Goal: Navigation & Orientation: Find specific page/section

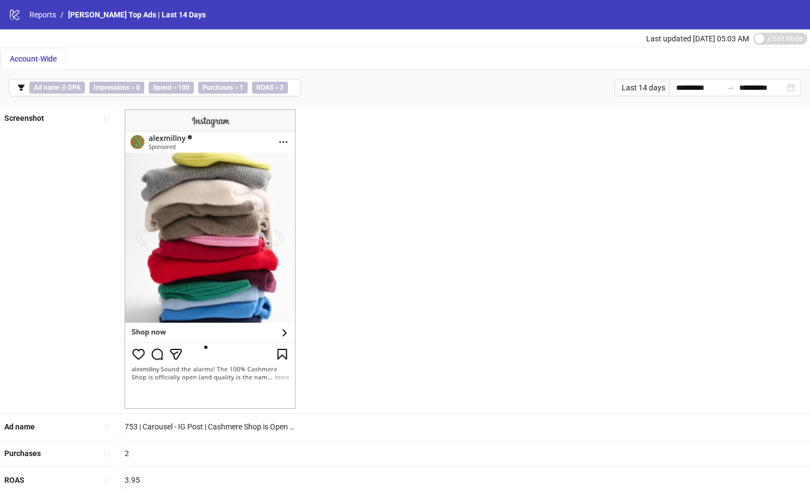
scroll to position [72, 0]
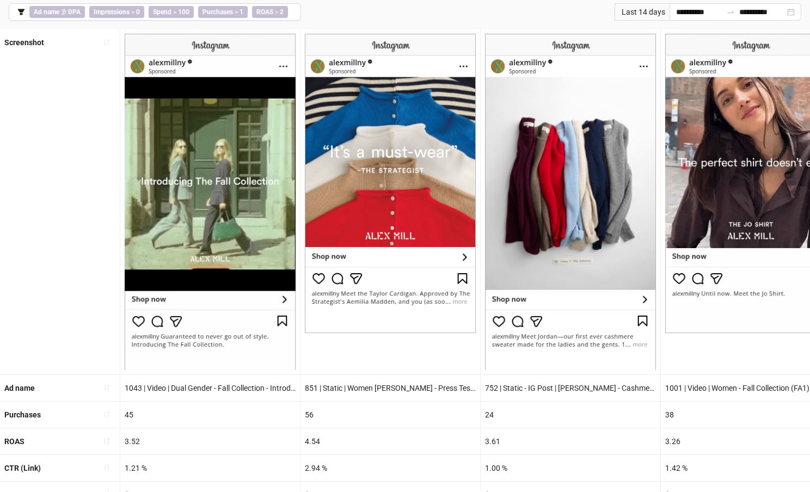
scroll to position [117, 0]
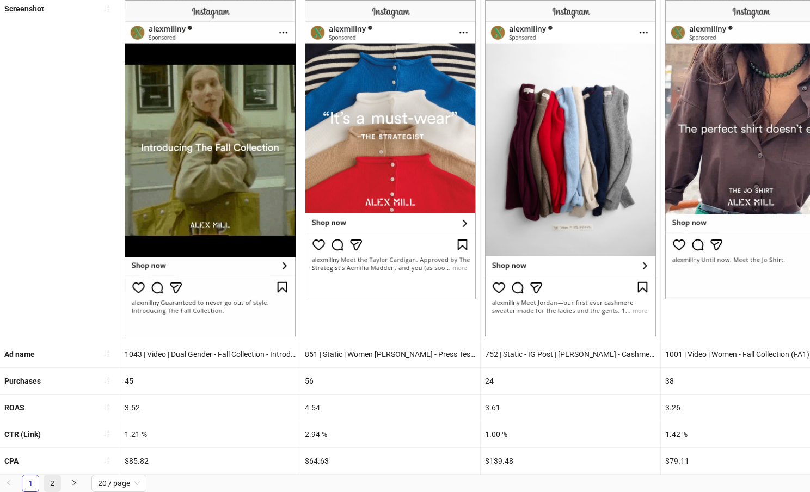
click at [56, 485] on link "2" at bounding box center [52, 483] width 16 height 16
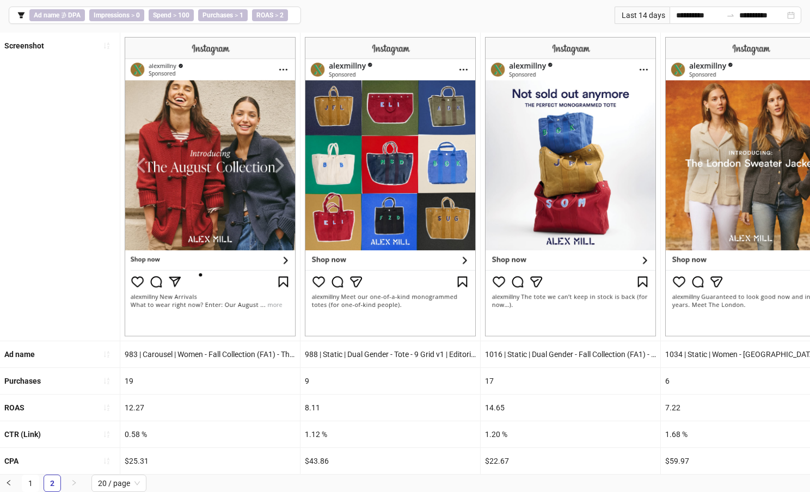
scroll to position [80, 0]
click at [31, 484] on link "1" at bounding box center [30, 483] width 16 height 16
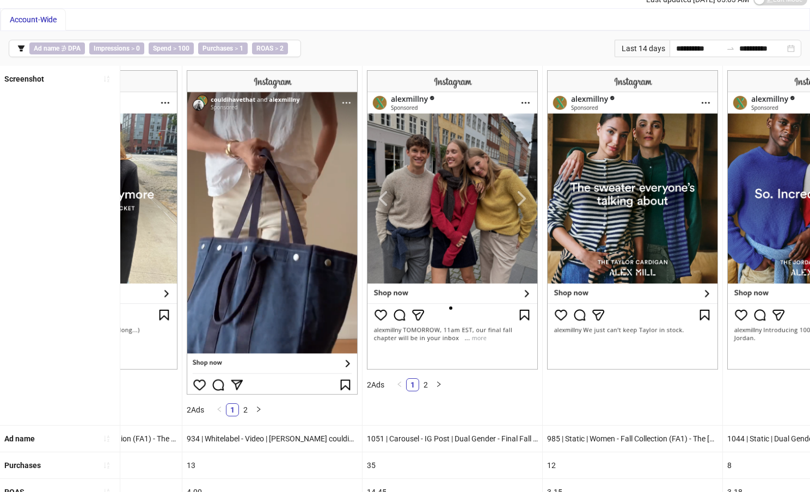
scroll to position [0, 1201]
